Goal: Transaction & Acquisition: Purchase product/service

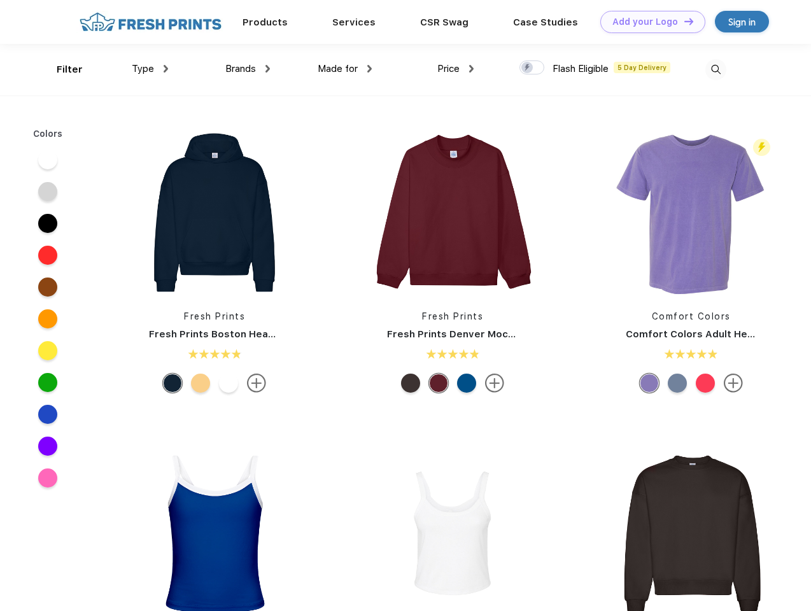
click at [648, 22] on link "Add your Logo Design Tool" at bounding box center [652, 22] width 105 height 22
click at [0, 0] on div "Design Tool" at bounding box center [0, 0] width 0 height 0
click at [683, 21] on link "Add your Logo Design Tool" at bounding box center [652, 22] width 105 height 22
click at [61, 69] on div "Filter" at bounding box center [70, 69] width 26 height 15
click at [150, 69] on span "Type" at bounding box center [143, 68] width 22 height 11
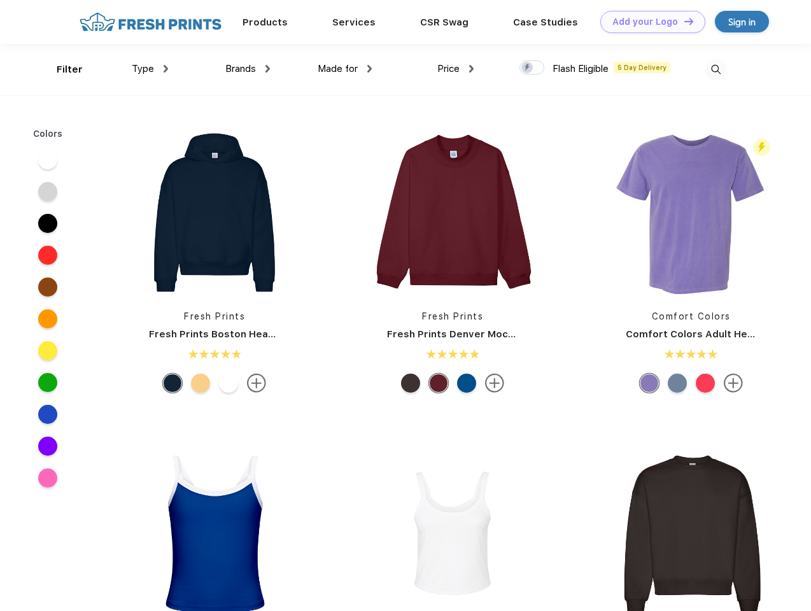
click at [248, 69] on span "Brands" at bounding box center [240, 68] width 31 height 11
click at [345, 69] on span "Made for" at bounding box center [338, 68] width 40 height 11
click at [456, 69] on span "Price" at bounding box center [448, 68] width 22 height 11
click at [532, 68] on div at bounding box center [531, 67] width 25 height 14
click at [527, 68] on input "checkbox" at bounding box center [523, 64] width 8 height 8
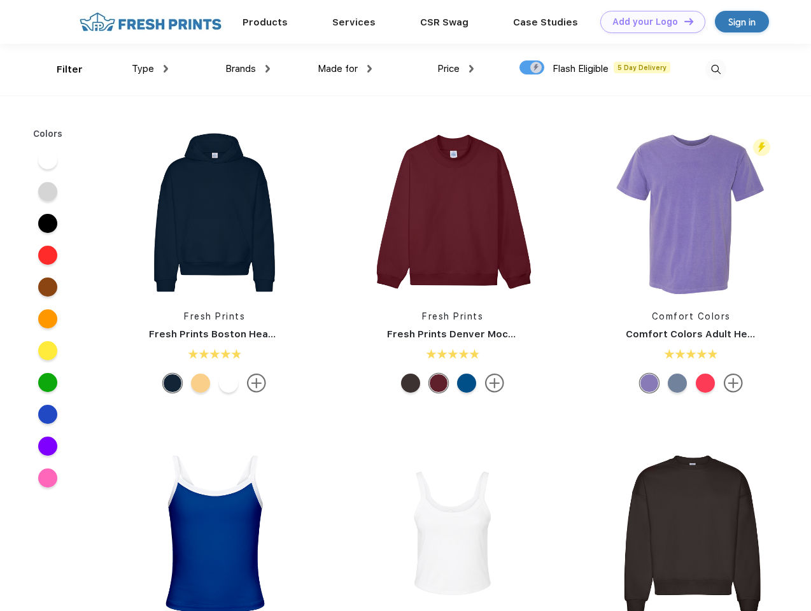
click at [715, 69] on img at bounding box center [715, 69] width 21 height 21
